Goal: Transaction & Acquisition: Download file/media

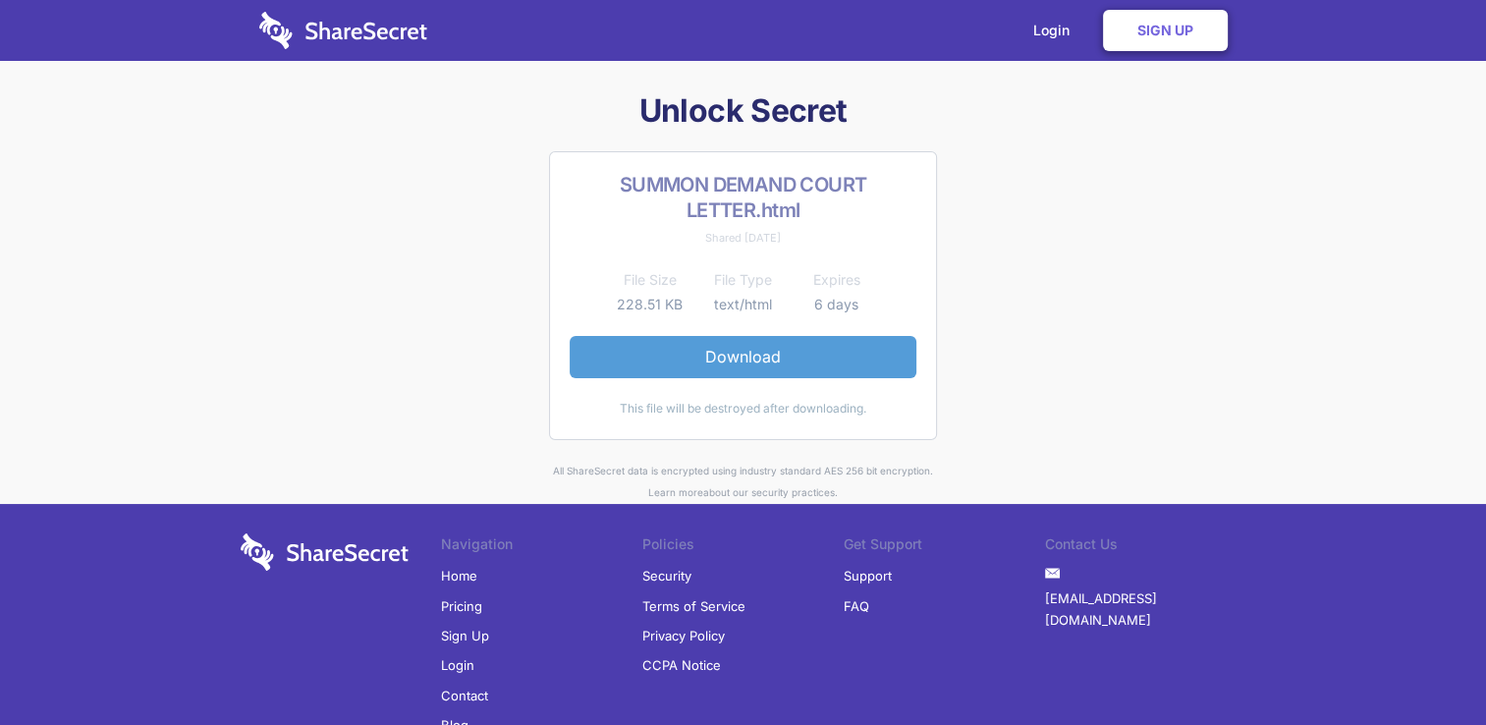
click at [750, 355] on link "Download" at bounding box center [742, 356] width 347 height 41
click at [711, 357] on link "Download" at bounding box center [742, 356] width 347 height 41
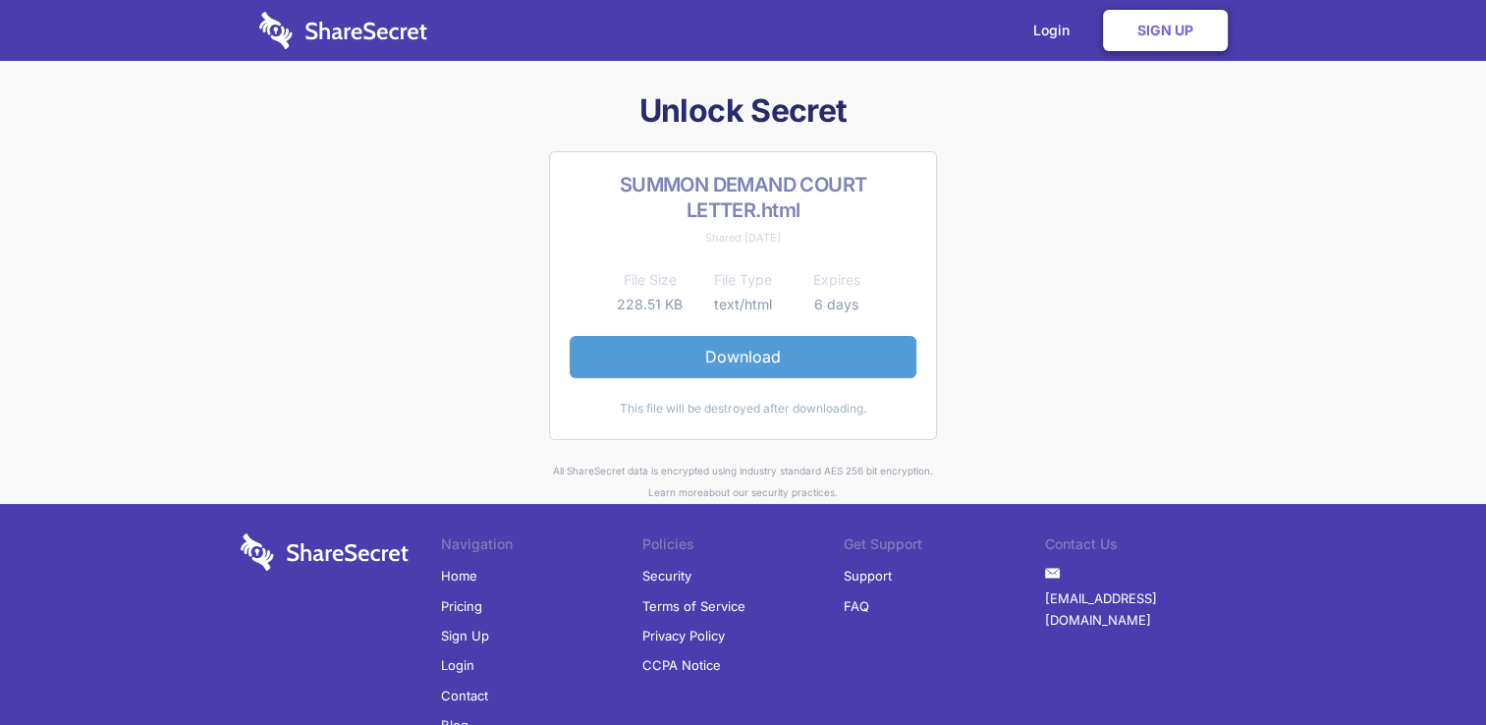
click at [732, 363] on link "Download" at bounding box center [742, 356] width 347 height 41
